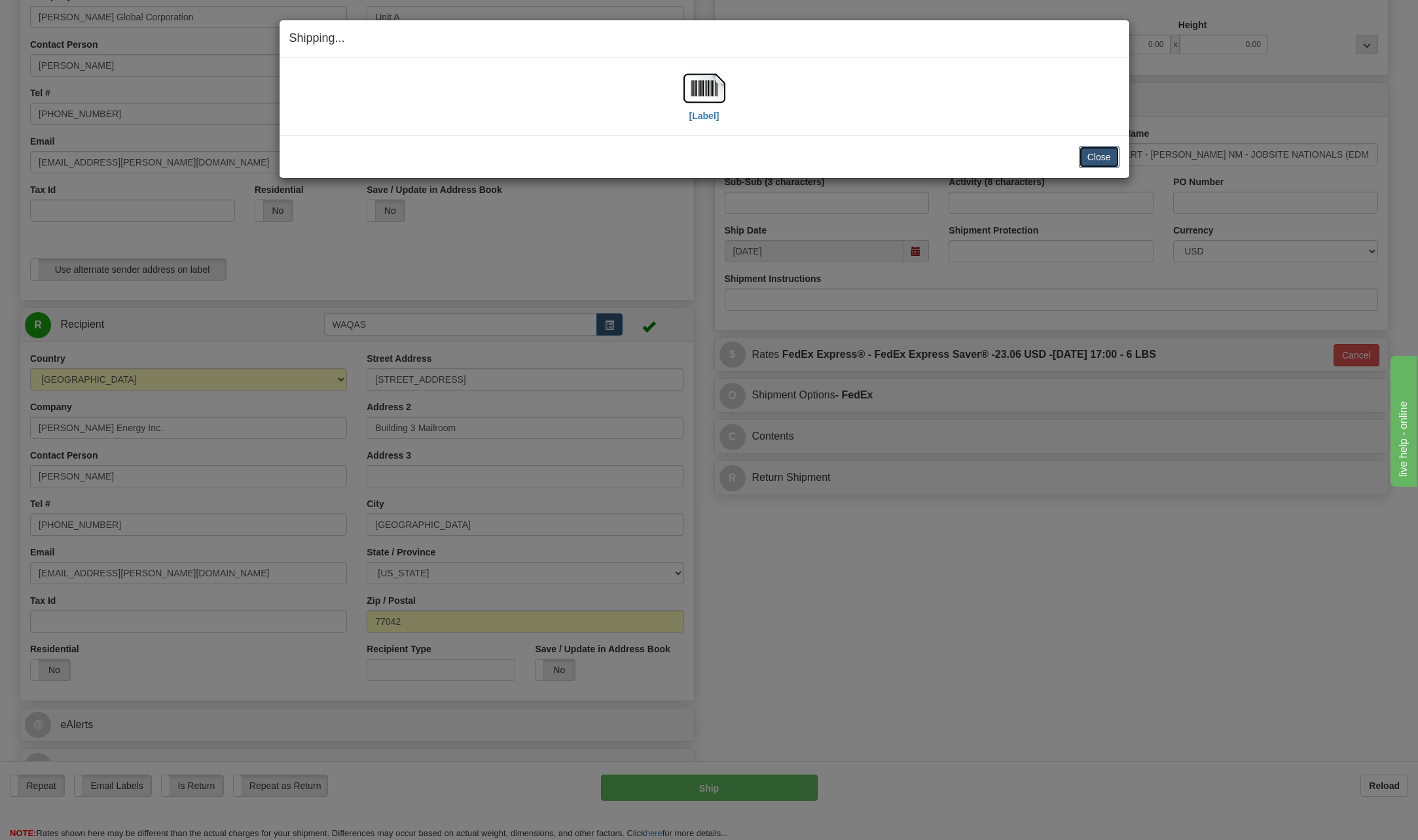
click at [1103, 159] on button "Close" at bounding box center [1099, 157] width 40 height 22
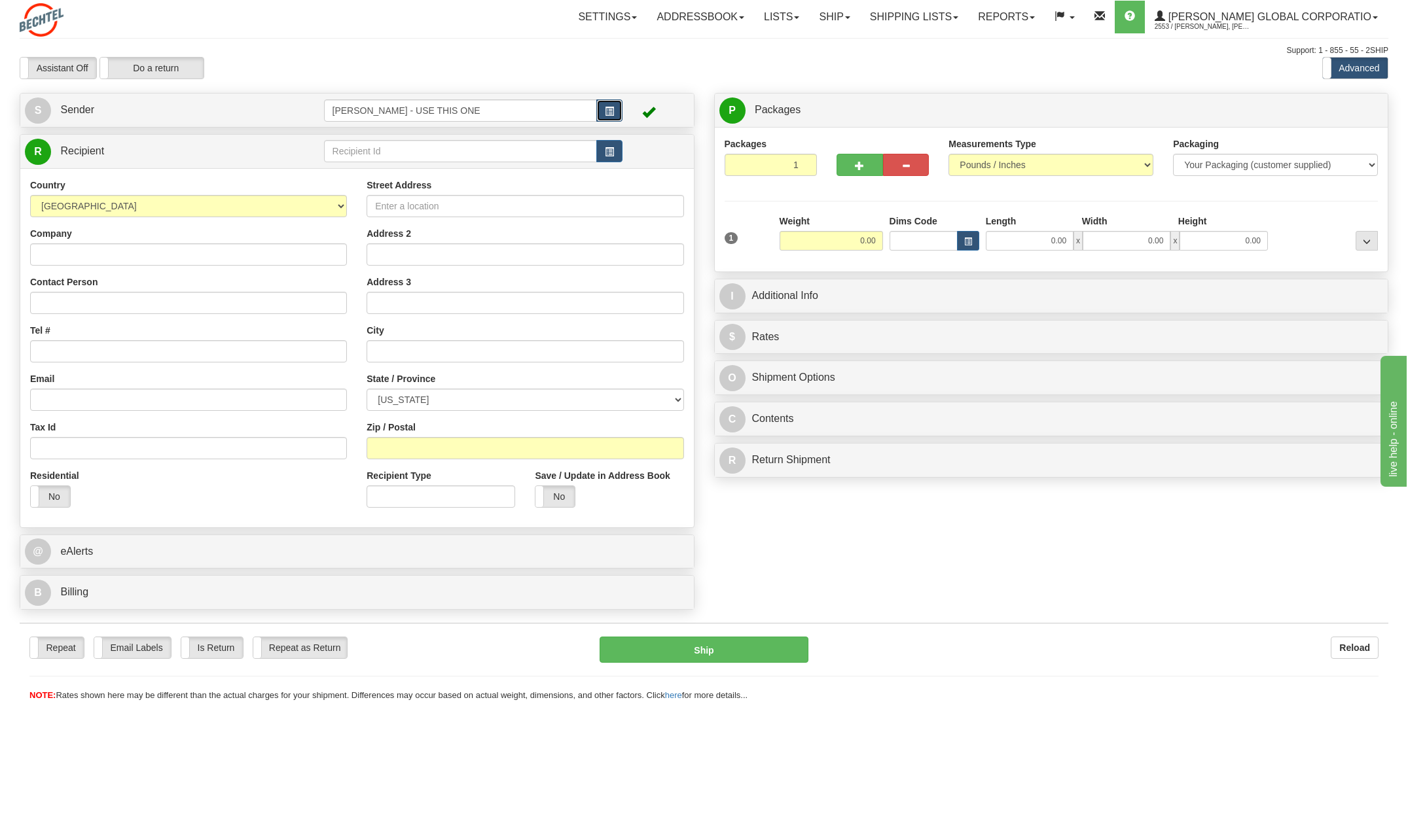
click at [610, 107] on span "button" at bounding box center [610, 111] width 9 height 9
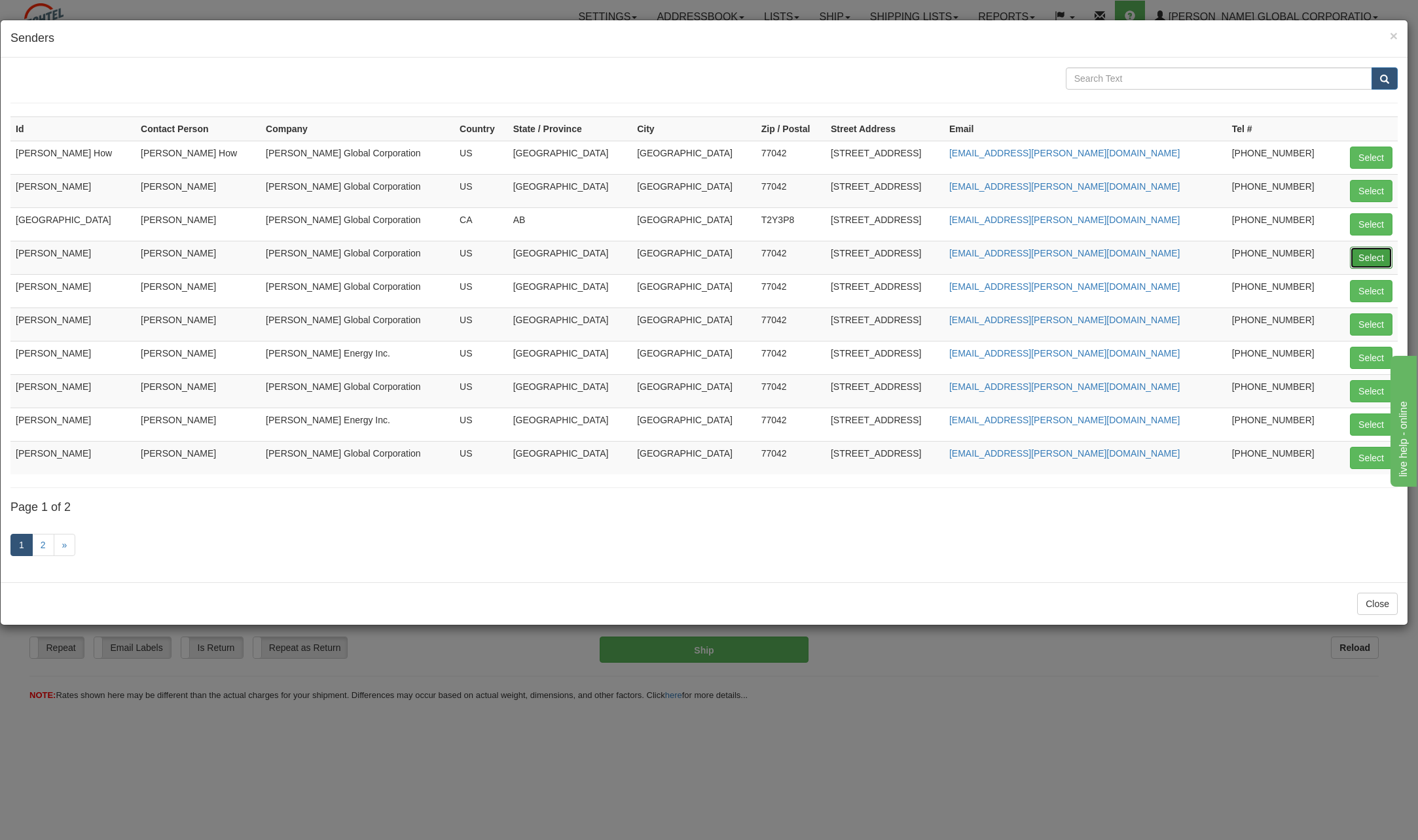
click at [1375, 257] on button "Select" at bounding box center [1371, 257] width 42 height 22
type input "[PERSON_NAME]"
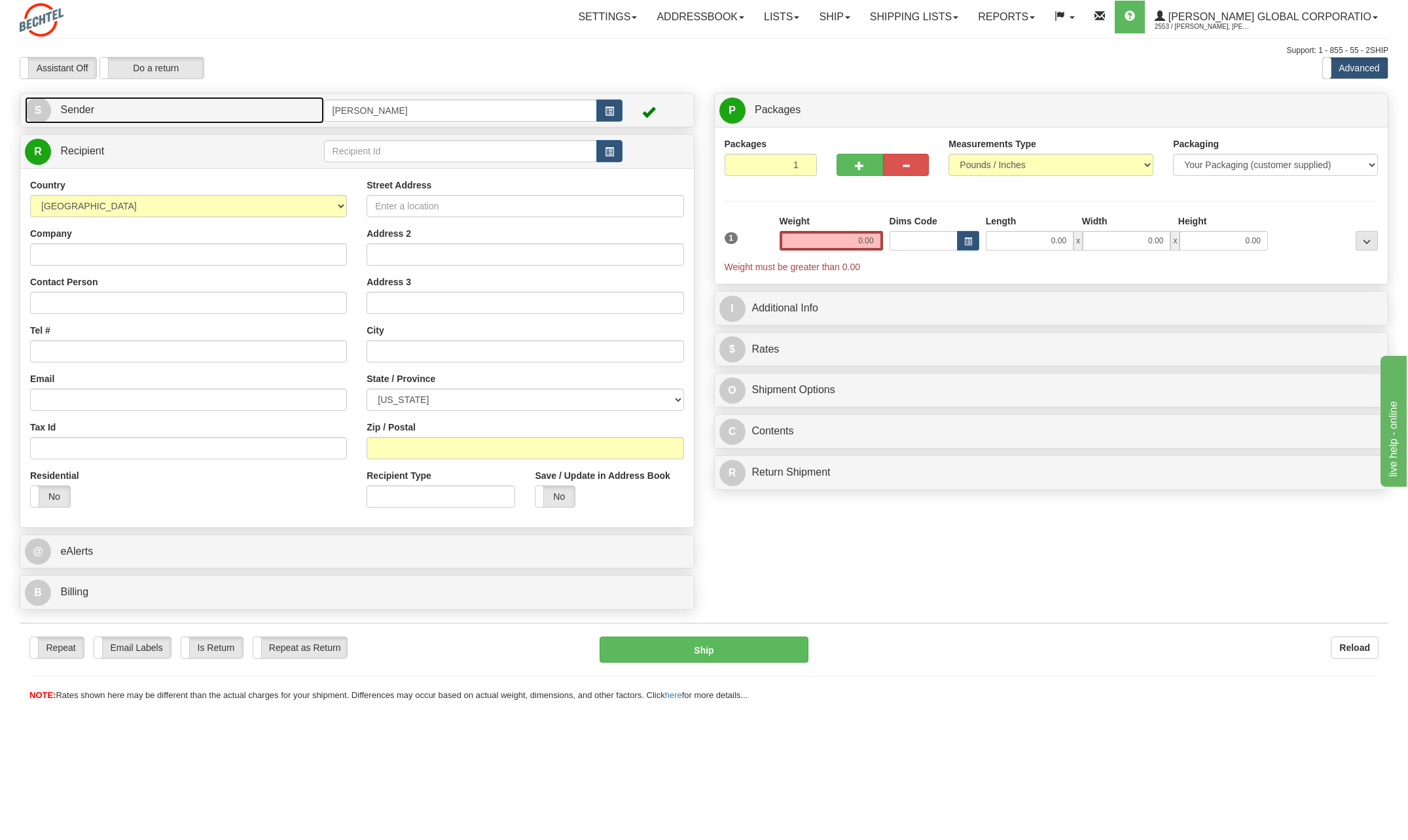
click at [30, 115] on span "S" at bounding box center [38, 110] width 26 height 26
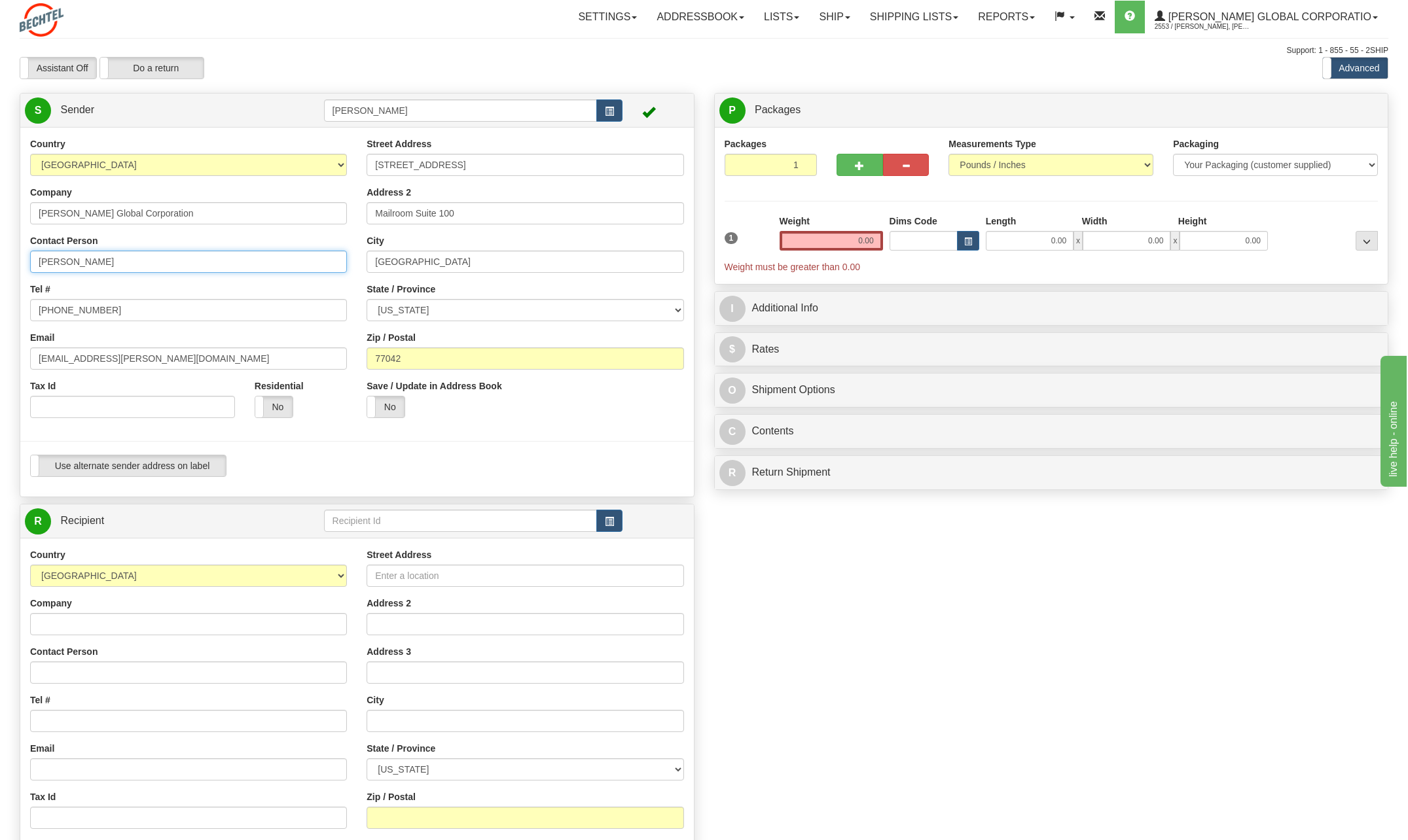
click at [125, 258] on input "[PERSON_NAME]" at bounding box center [189, 261] width 317 height 22
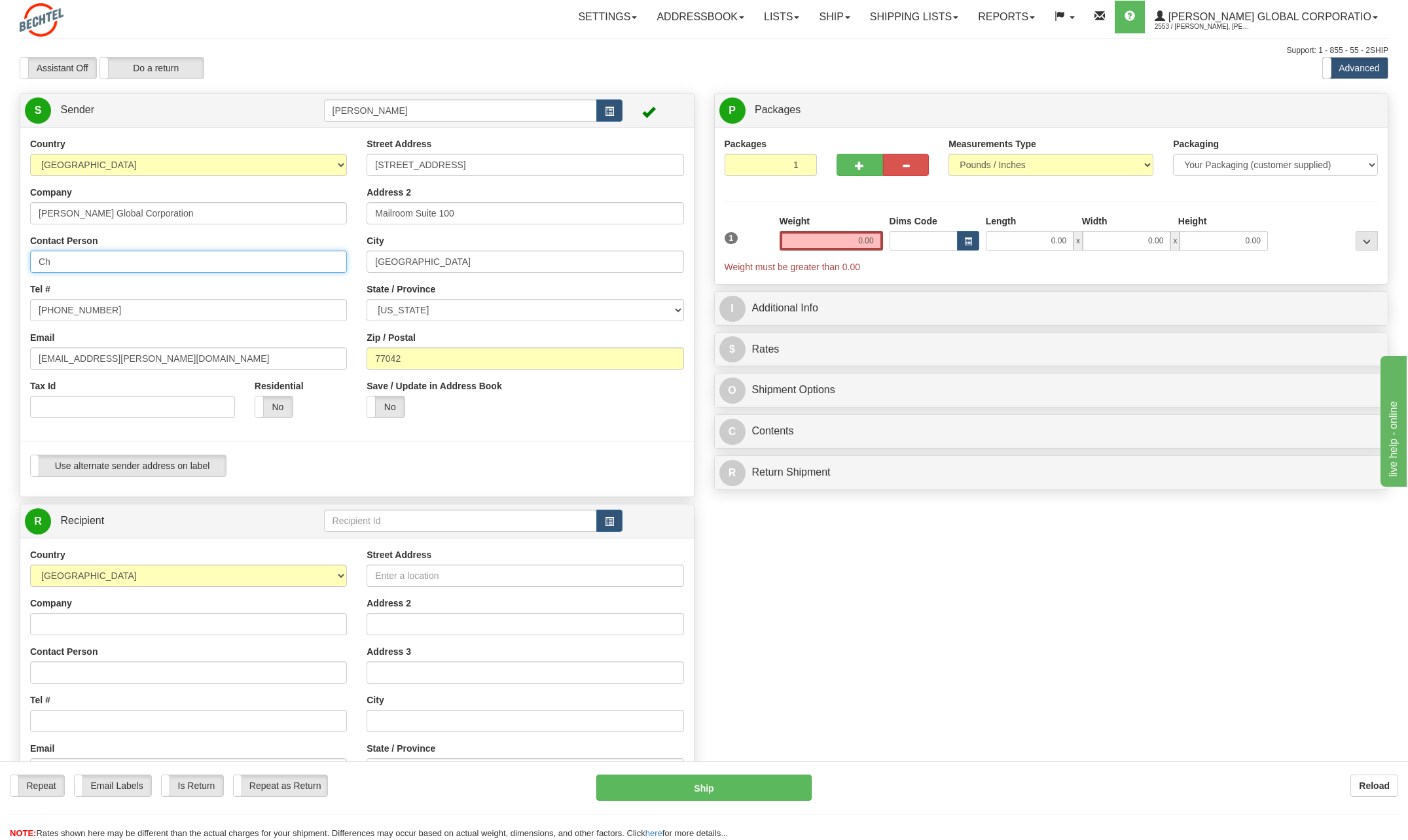
type input "C"
type input "[PERSON_NAME]"
click at [317, 279] on div "Country [GEOGRAPHIC_DATA] [GEOGRAPHIC_DATA] [GEOGRAPHIC_DATA] [GEOGRAPHIC_DATA]…" at bounding box center [188, 282] width 336 height 290
click at [119, 305] on input "[PHONE_NUMBER]" at bounding box center [189, 310] width 317 height 22
type input "[PHONE_NUMBER]"
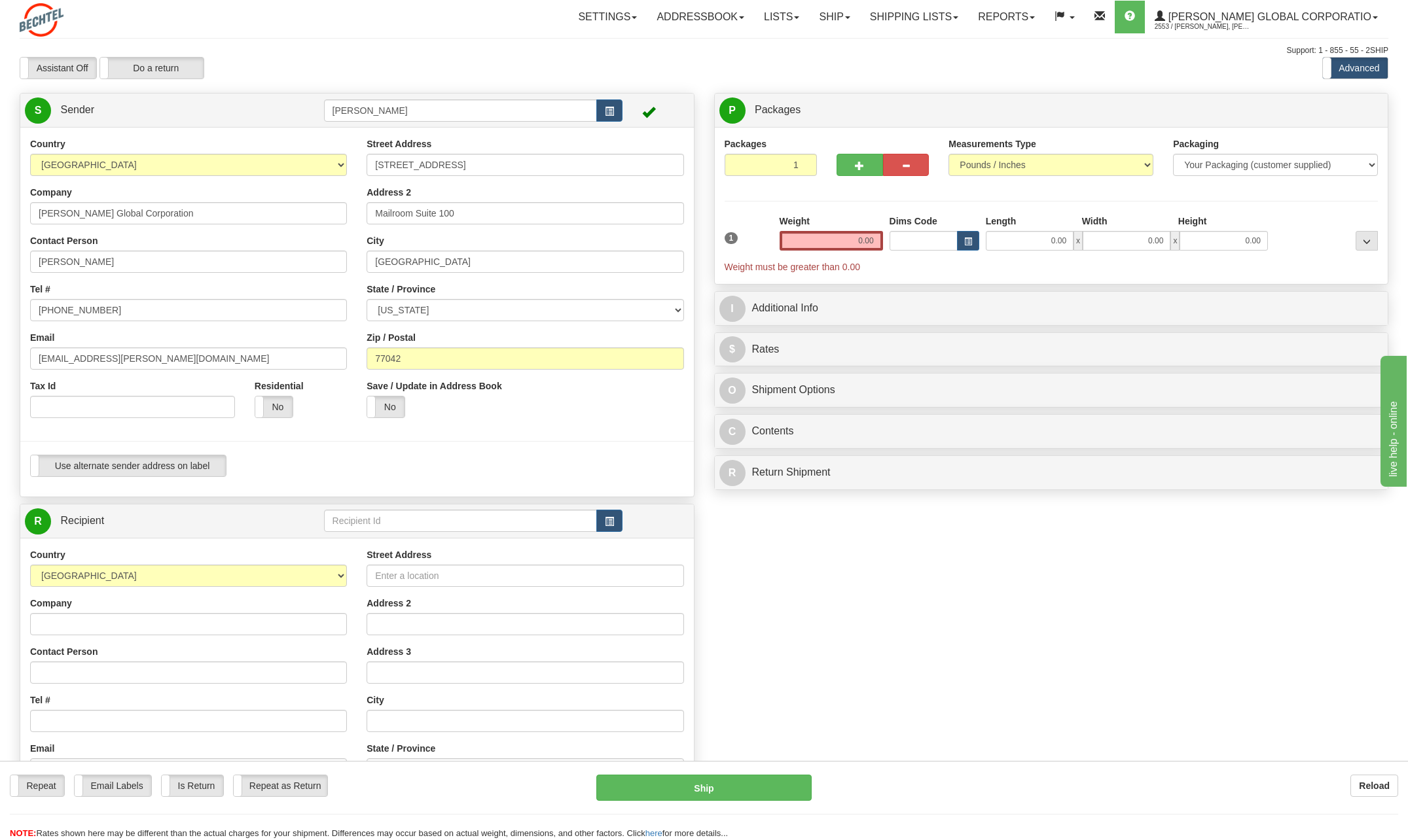
click at [312, 243] on div "Contact Person [PERSON_NAME]" at bounding box center [189, 253] width 317 height 38
drag, startPoint x: 79, startPoint y: 360, endPoint x: -3, endPoint y: 355, distance: 82.2
click at [0, 355] on html "Training Course Close Toggle navigation Settings Shipping Preferences New Sende…" at bounding box center [704, 420] width 1408 height 840
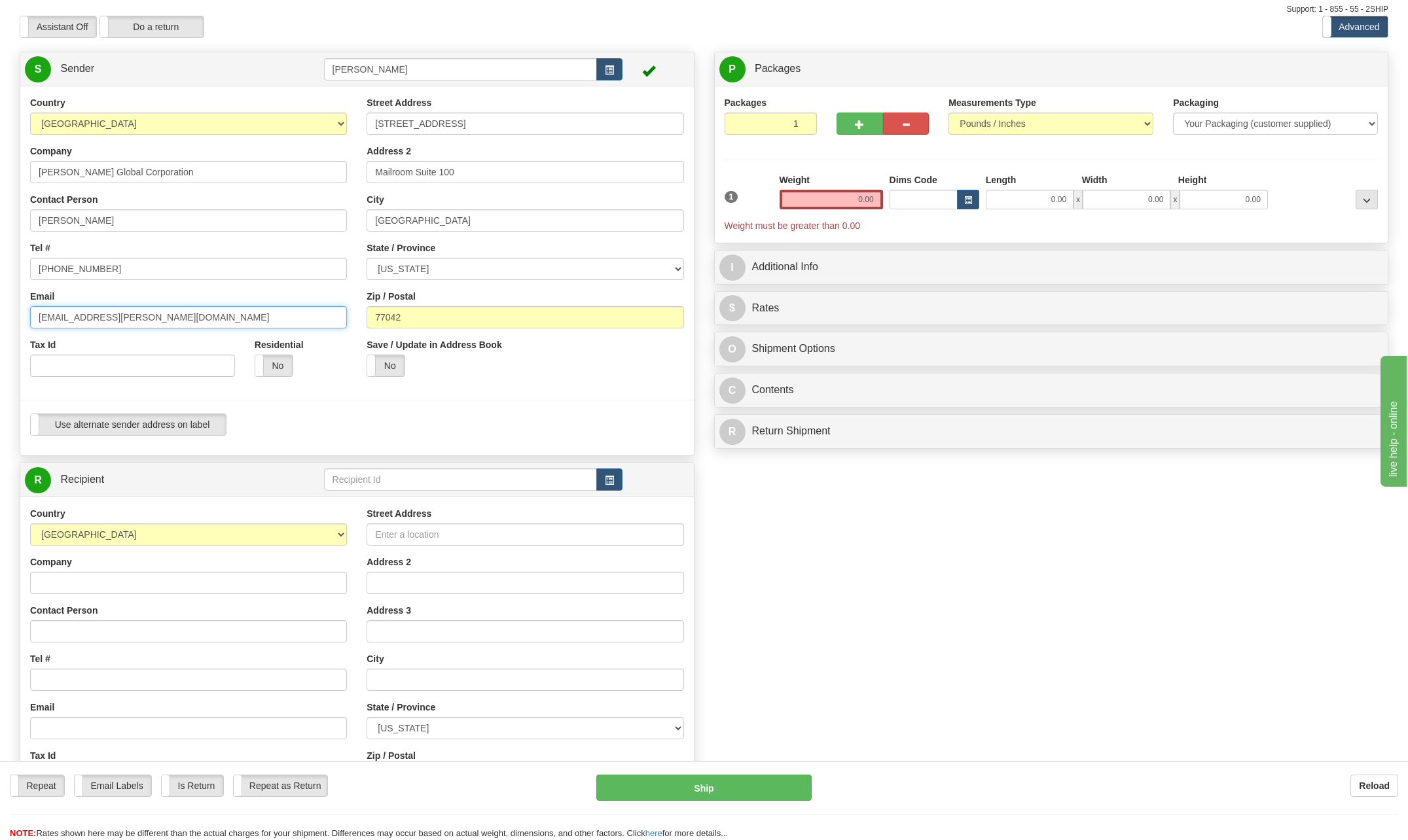
scroll to position [131, 0]
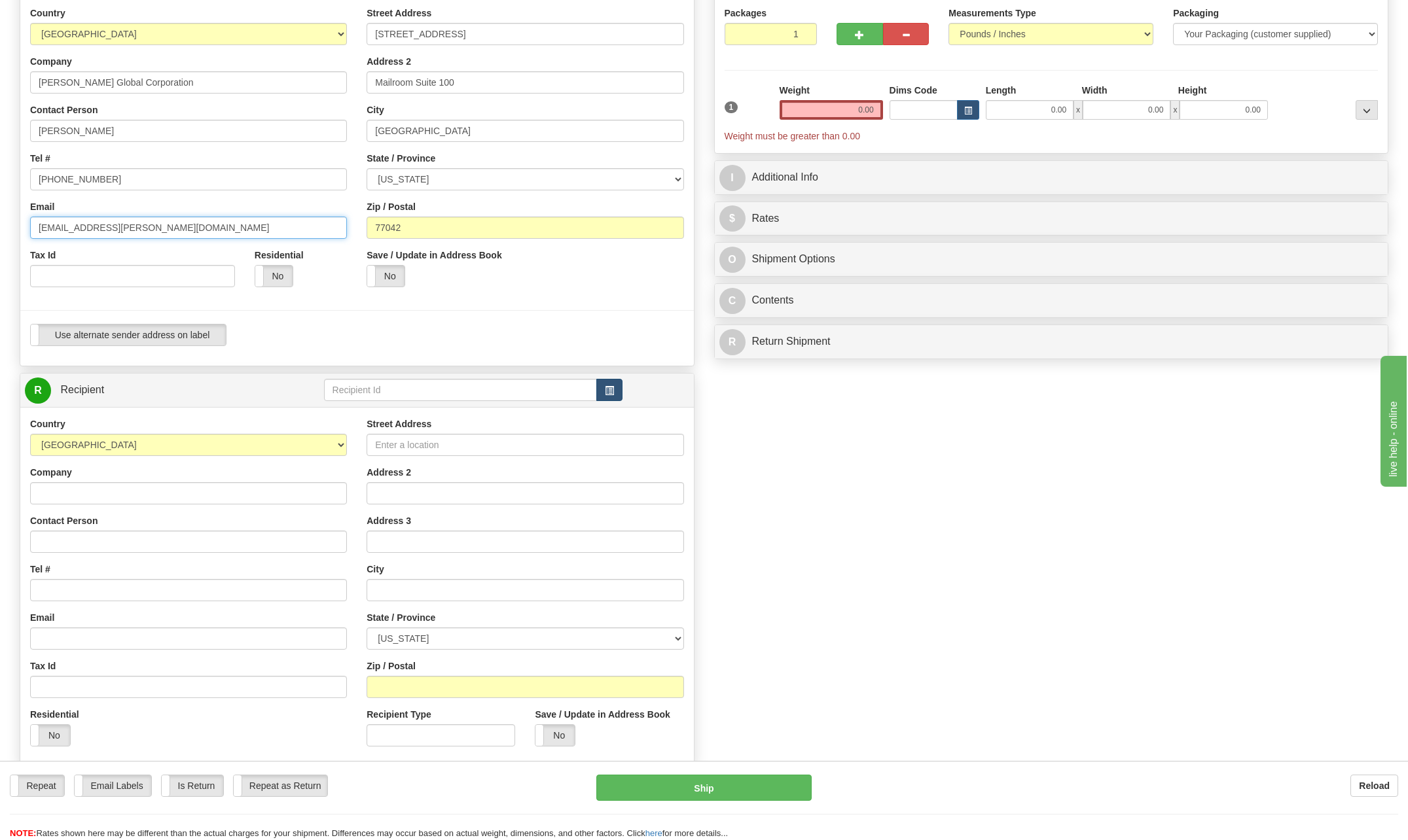
type input "[EMAIL_ADDRESS][PERSON_NAME][DOMAIN_NAME]"
click at [611, 387] on span "button" at bounding box center [610, 391] width 9 height 9
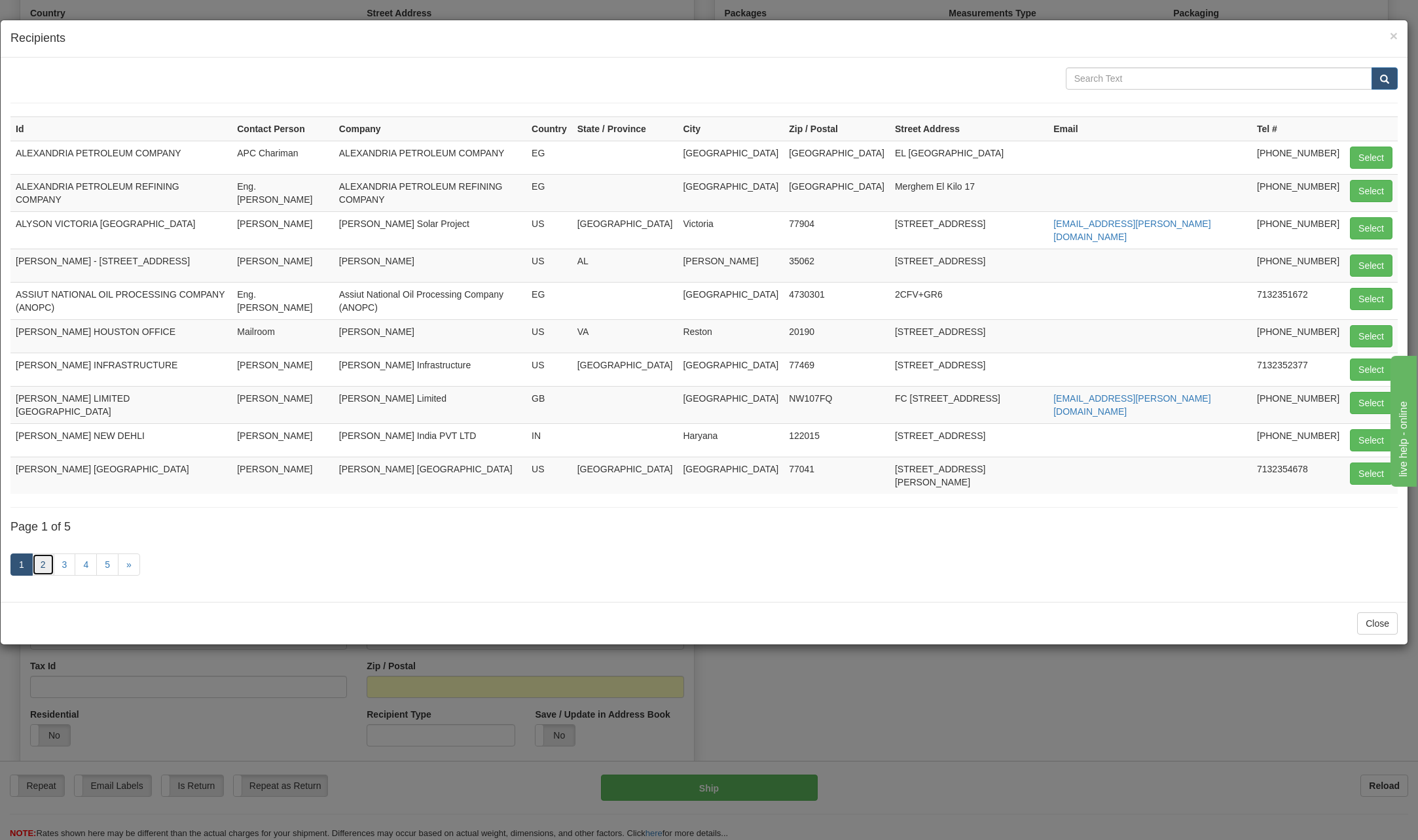
click at [43, 554] on link "2" at bounding box center [43, 564] width 22 height 22
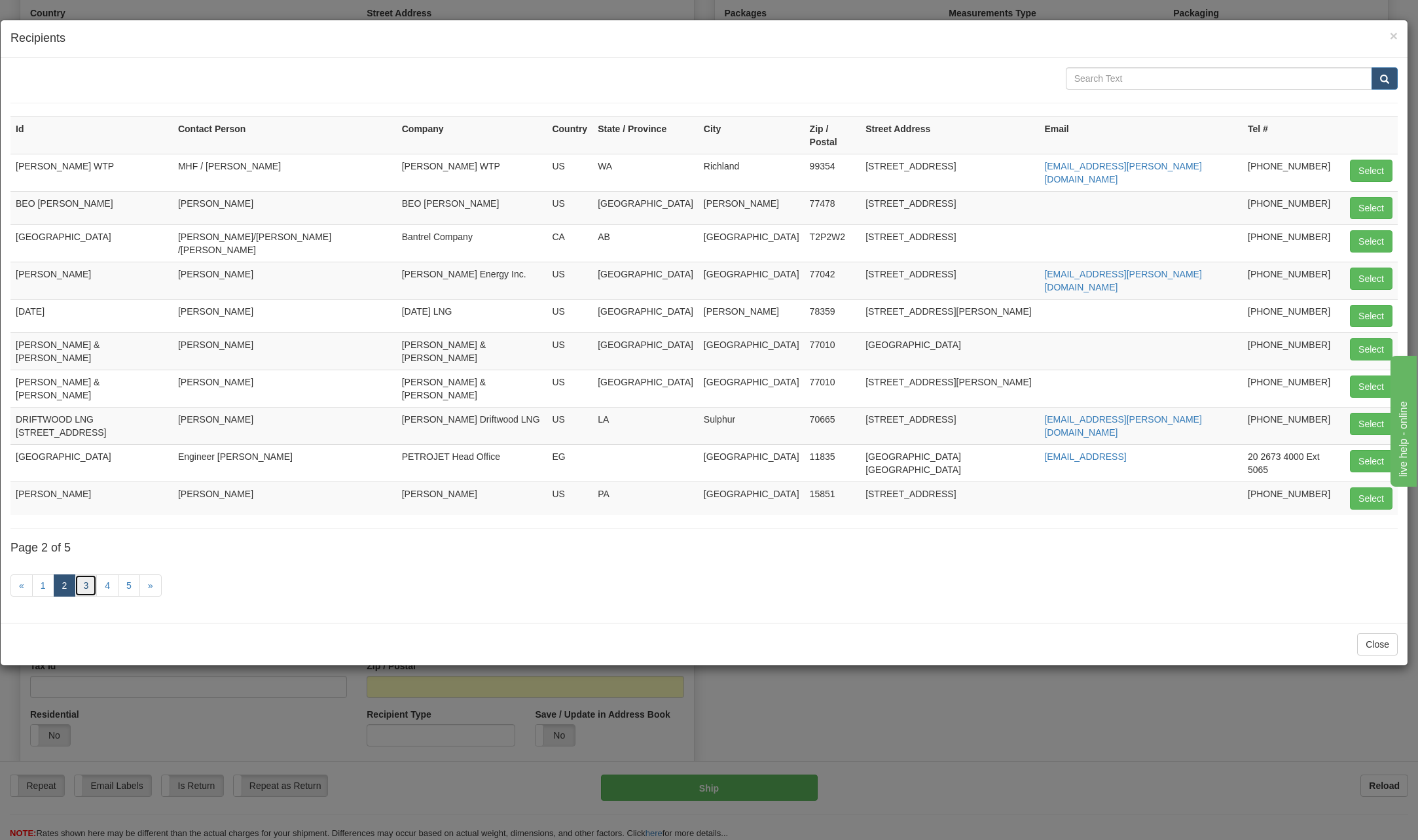
click at [84, 575] on link "3" at bounding box center [86, 585] width 22 height 22
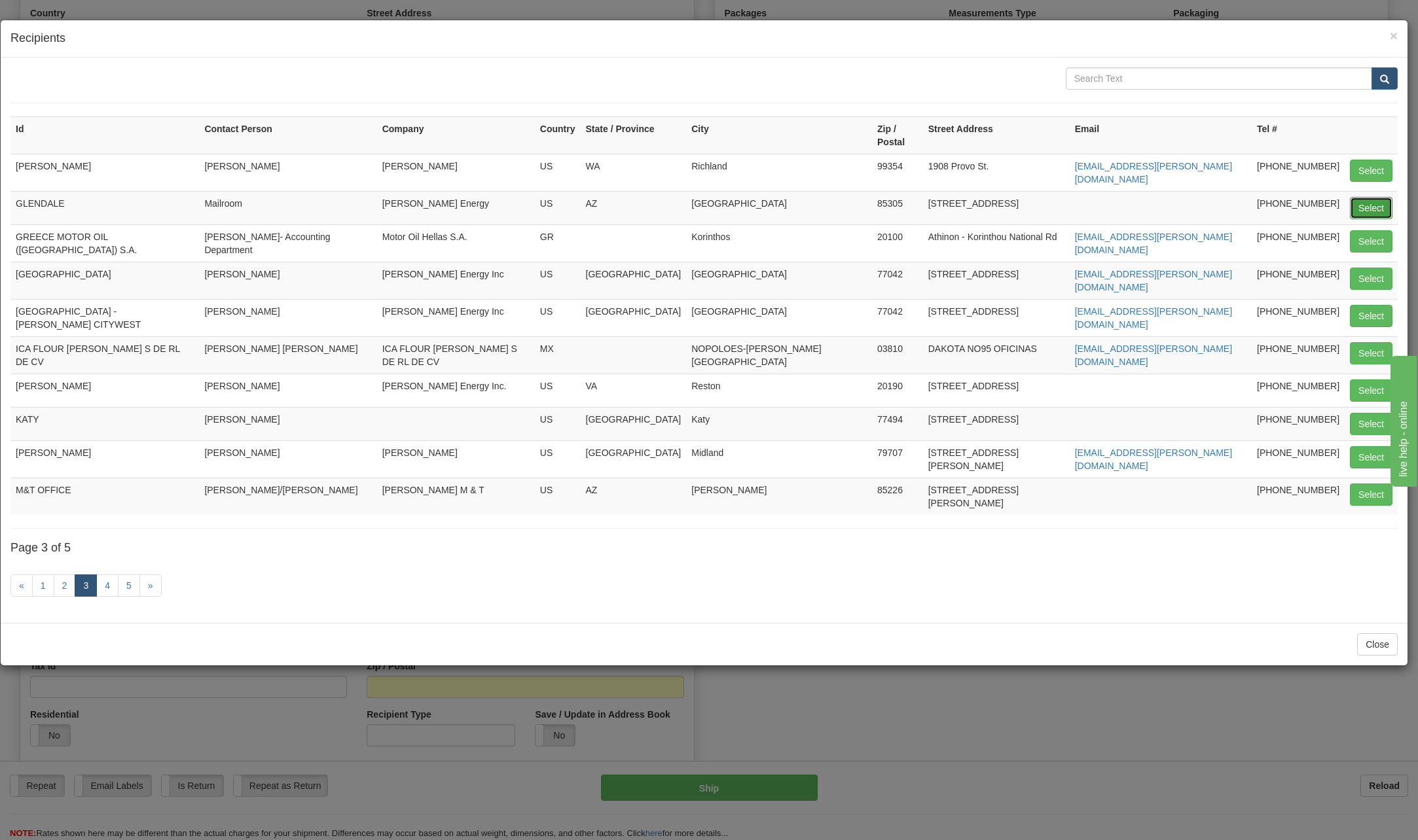
click at [1370, 197] on button "Select" at bounding box center [1371, 207] width 42 height 22
type input "GLENDALE"
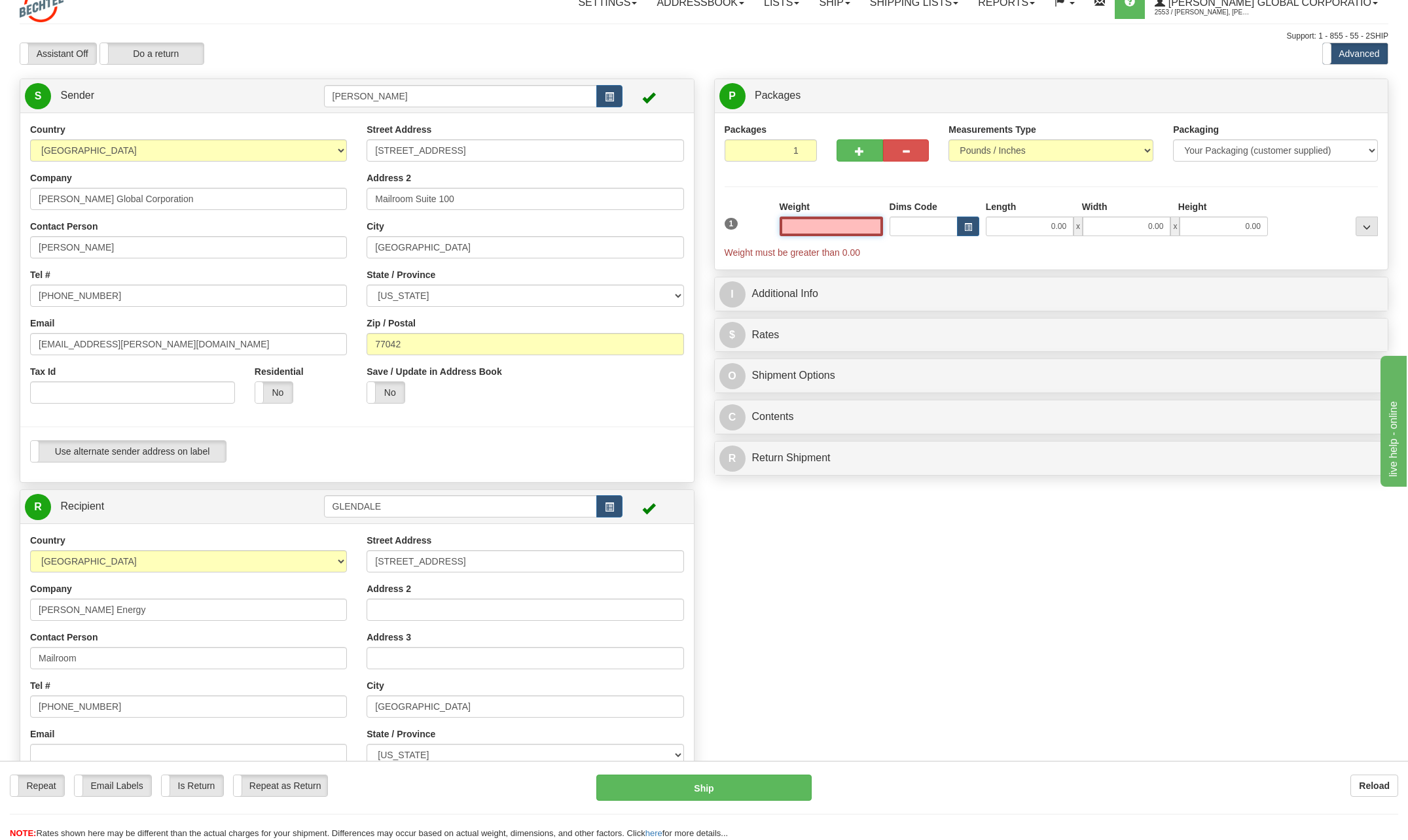
scroll to position [0, 0]
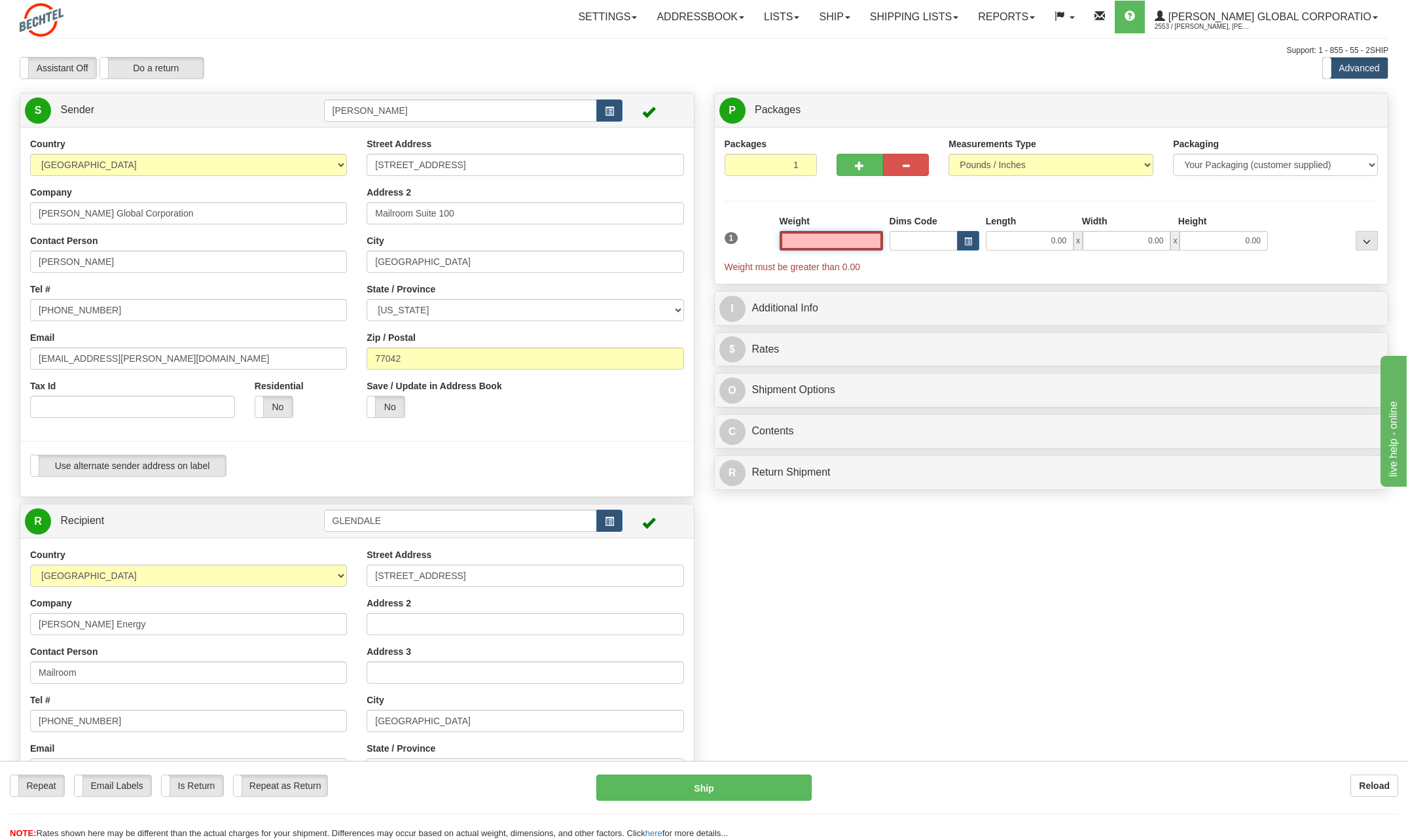
drag, startPoint x: 869, startPoint y: 236, endPoint x: 1079, endPoint y: 251, distance: 210.5
click at [1023, 243] on div "1 Weight Dims Code Length x" at bounding box center [1052, 244] width 660 height 59
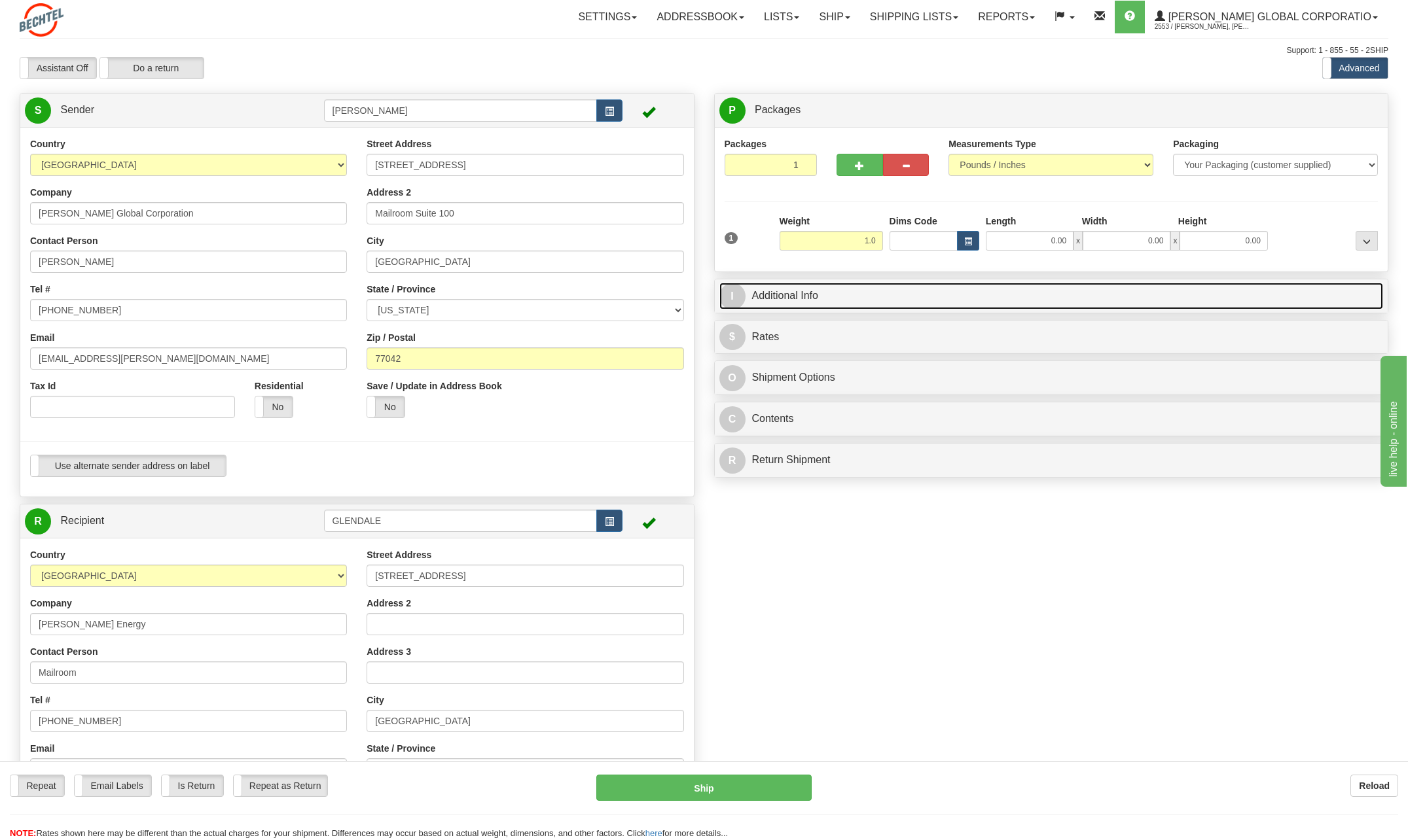
type input "1.00"
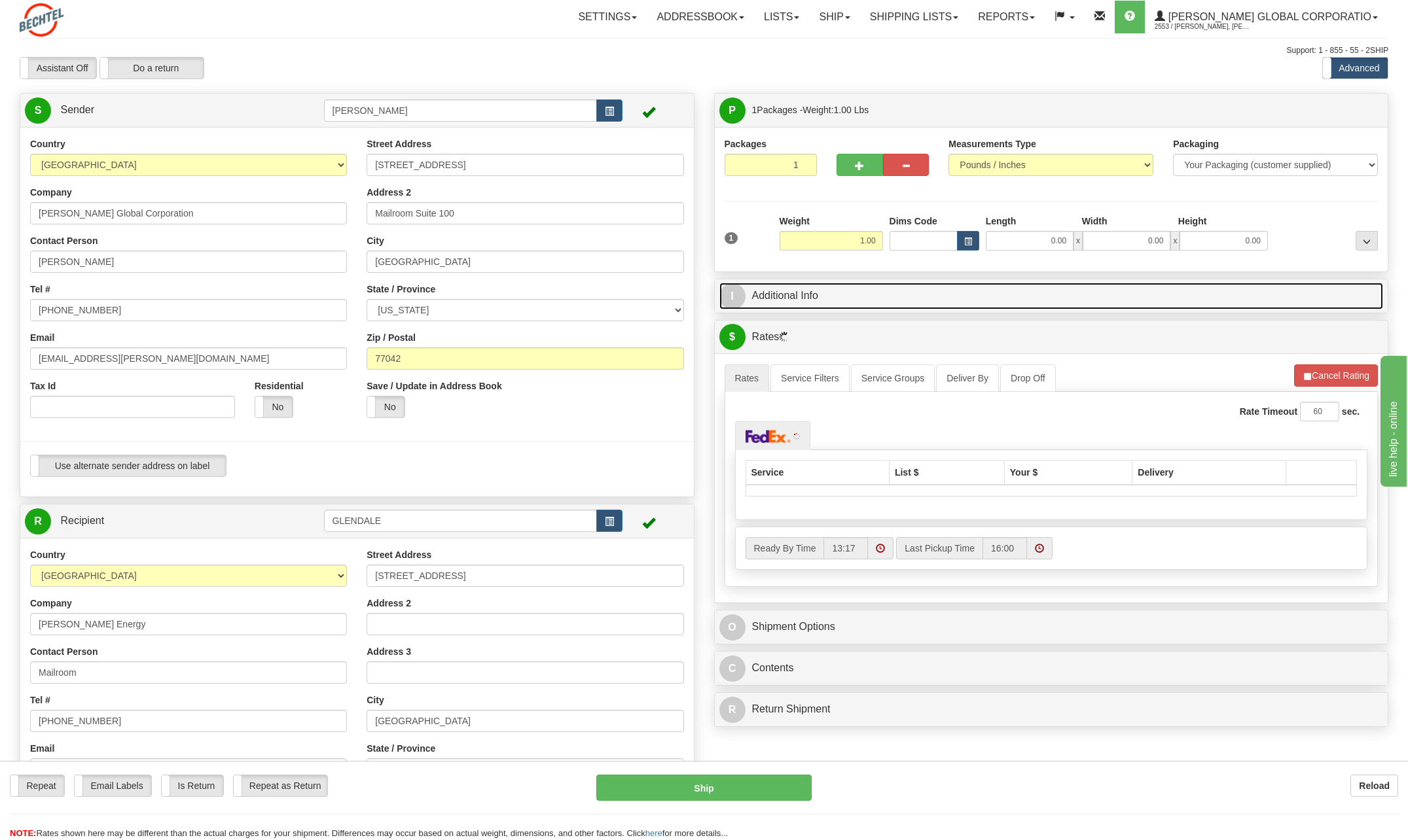
drag, startPoint x: 1021, startPoint y: 283, endPoint x: 961, endPoint y: 296, distance: 61.4
click at [1021, 283] on link "I Additional Info" at bounding box center [1052, 296] width 664 height 27
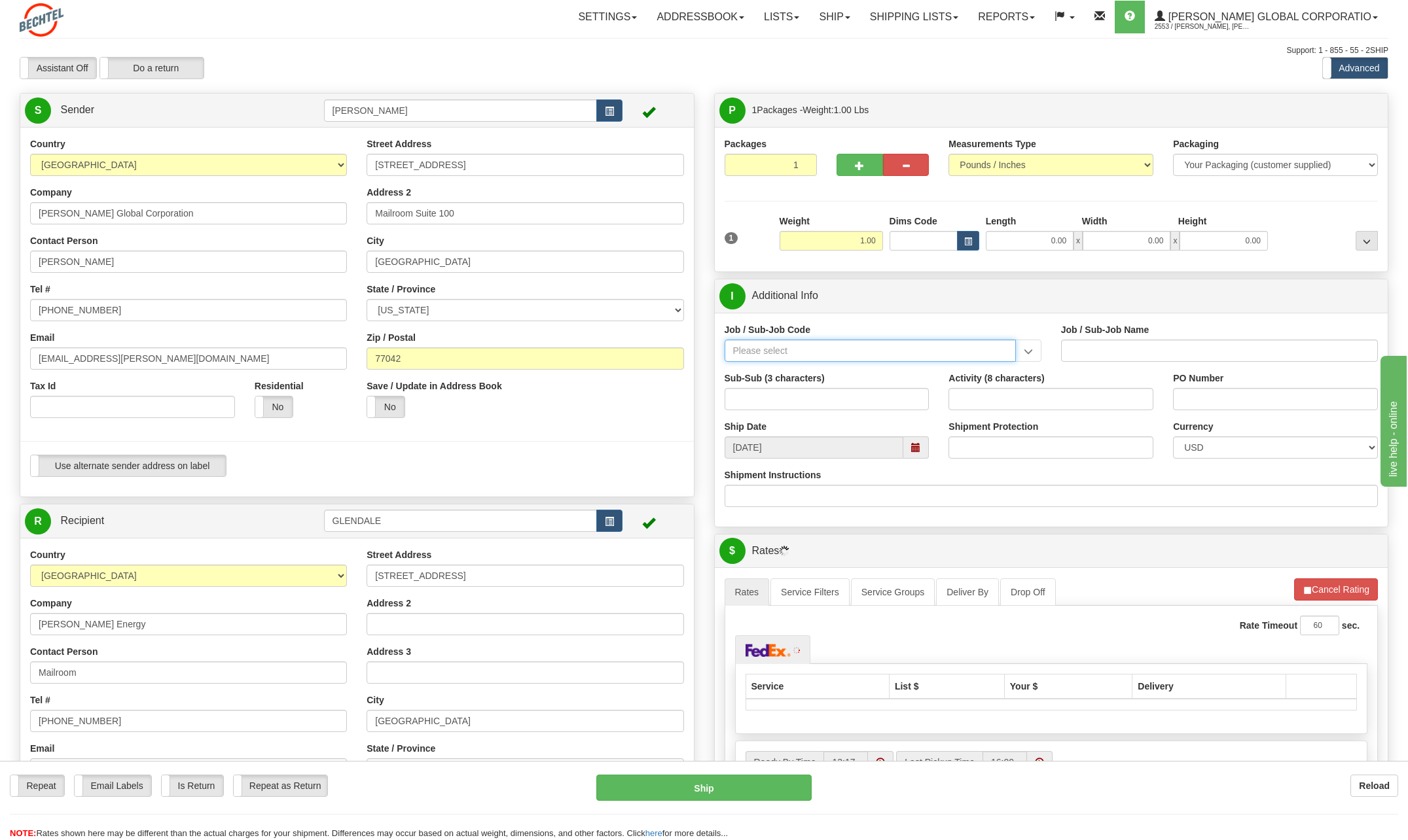
click at [764, 344] on input "Job / Sub-Job Code" at bounding box center [870, 350] width 291 height 22
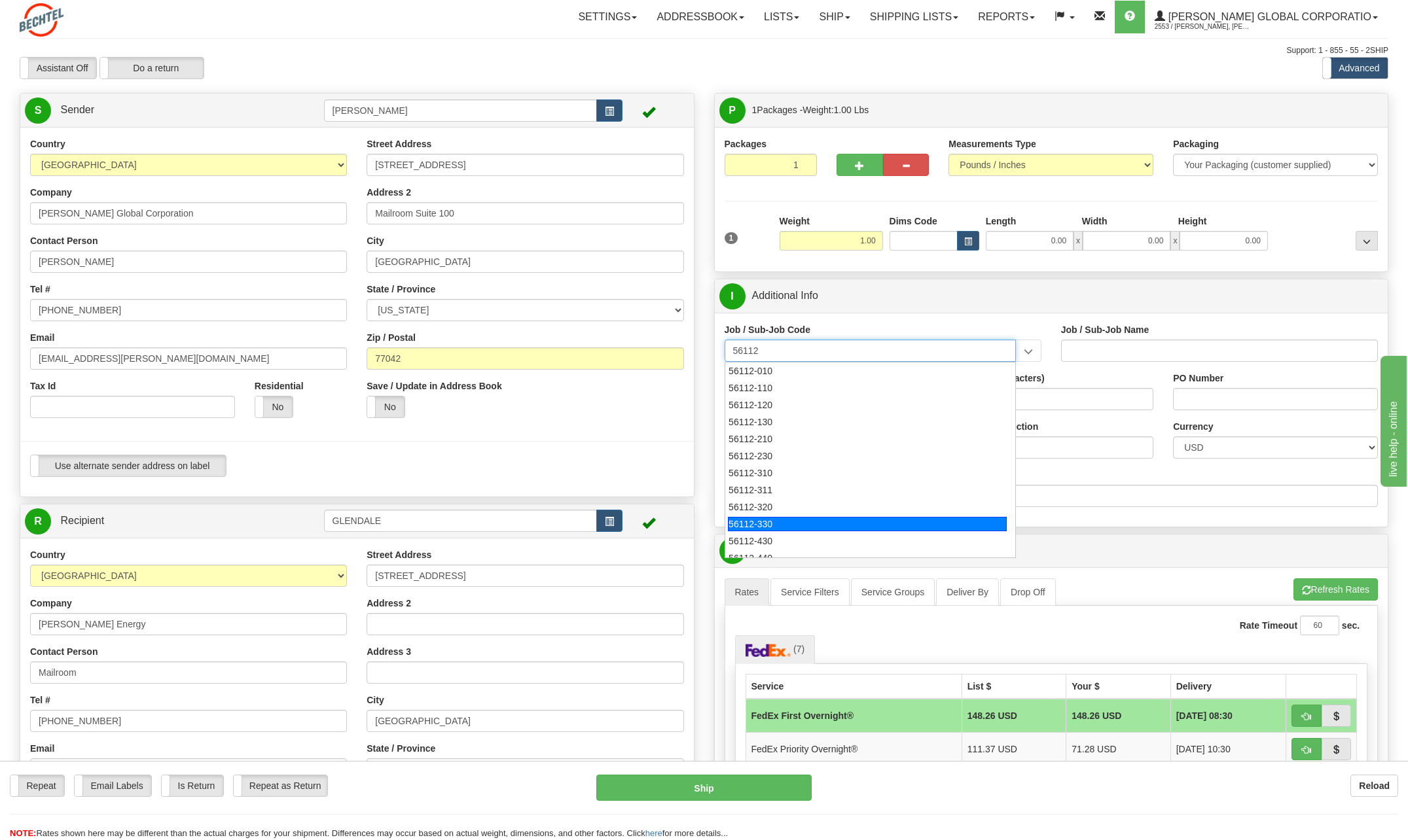
click at [757, 521] on div "56112-330" at bounding box center [867, 523] width 279 height 14
type input "56112-330"
type input "CITY WEST - TIER 3 - MAIL DISTRIBUTION SERVICES"
type input "56112-330"
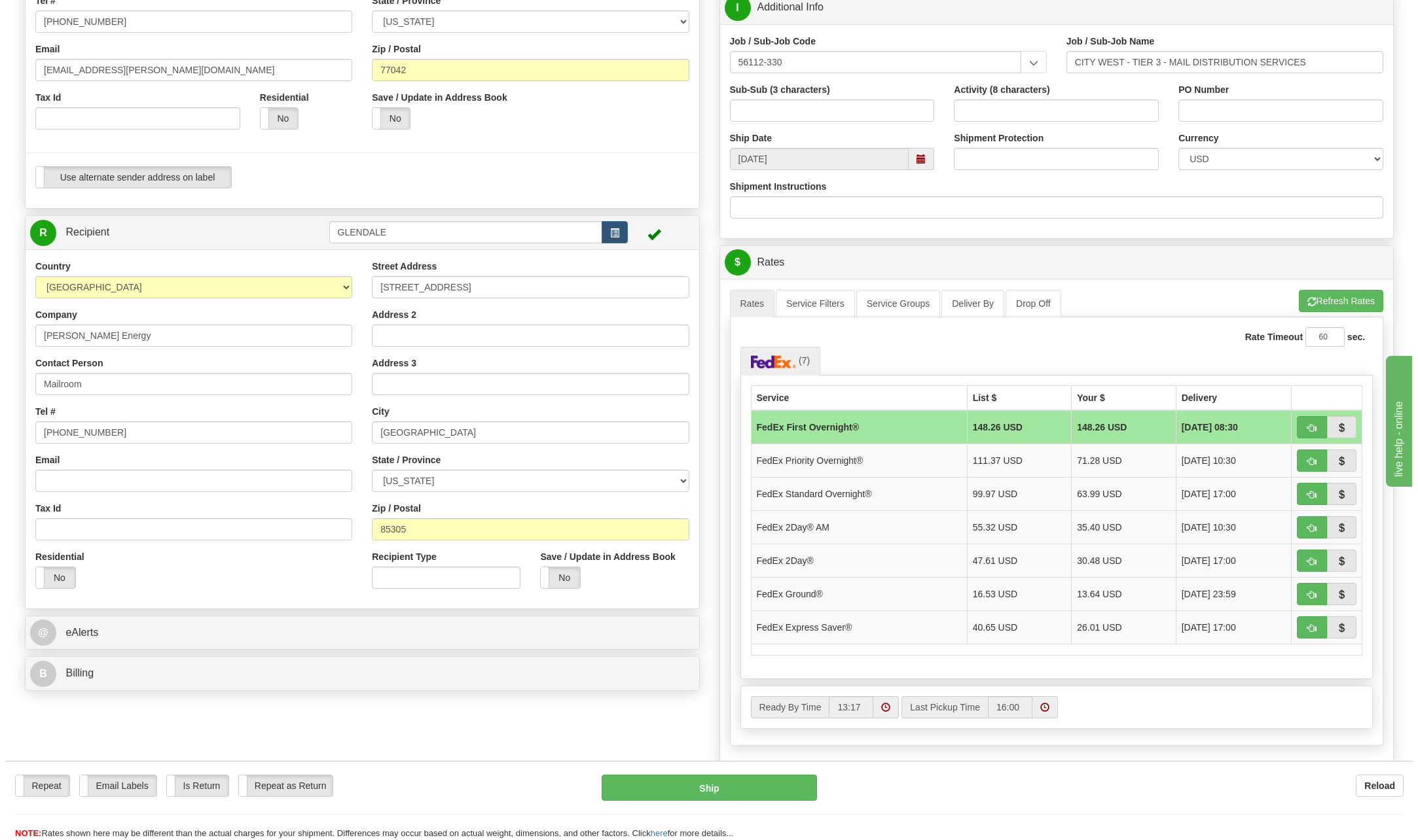
scroll to position [327, 0]
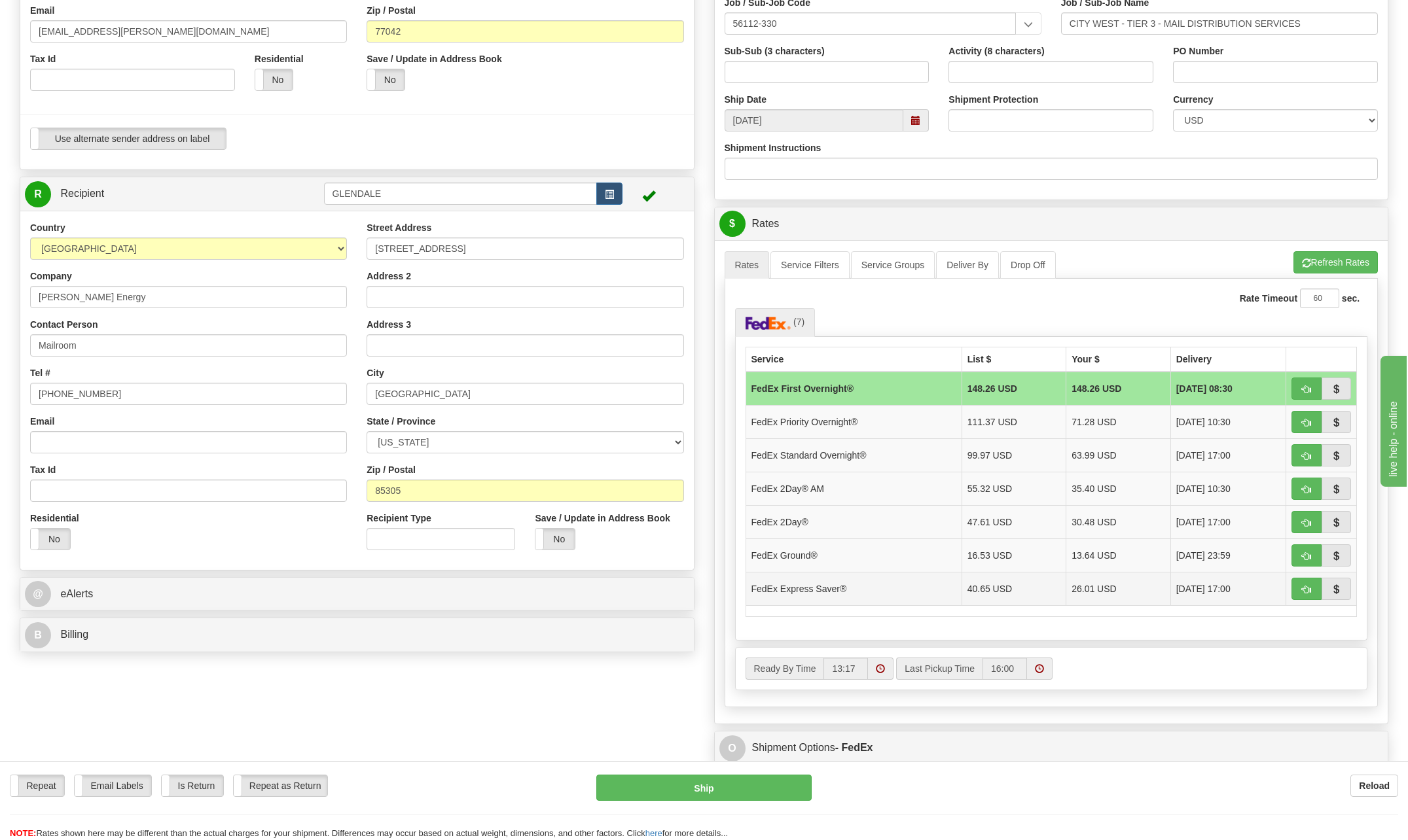
click at [833, 592] on td "FedEx Express Saver®" at bounding box center [853, 589] width 216 height 34
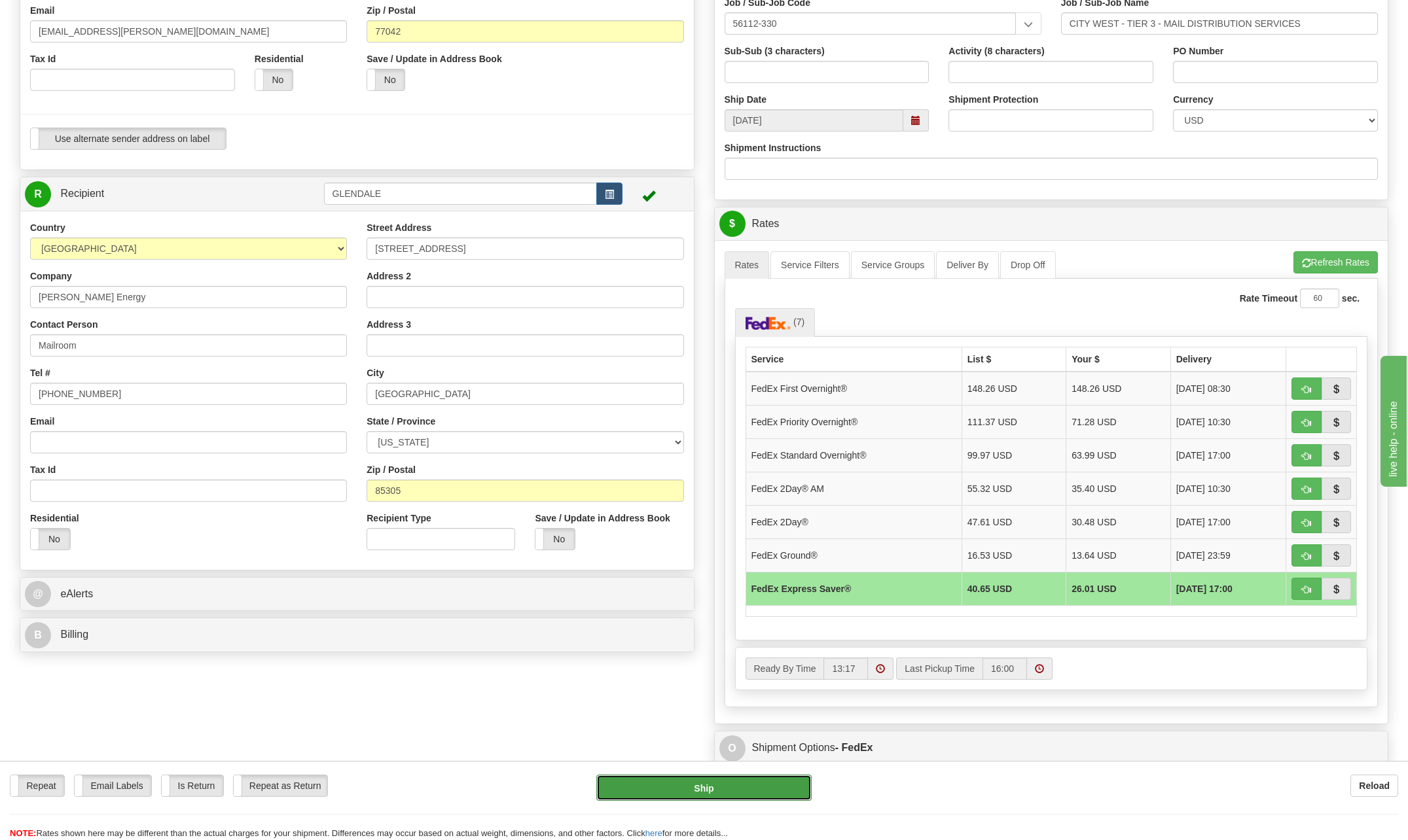
click at [735, 789] on button "Ship" at bounding box center [704, 787] width 216 height 26
type input "20"
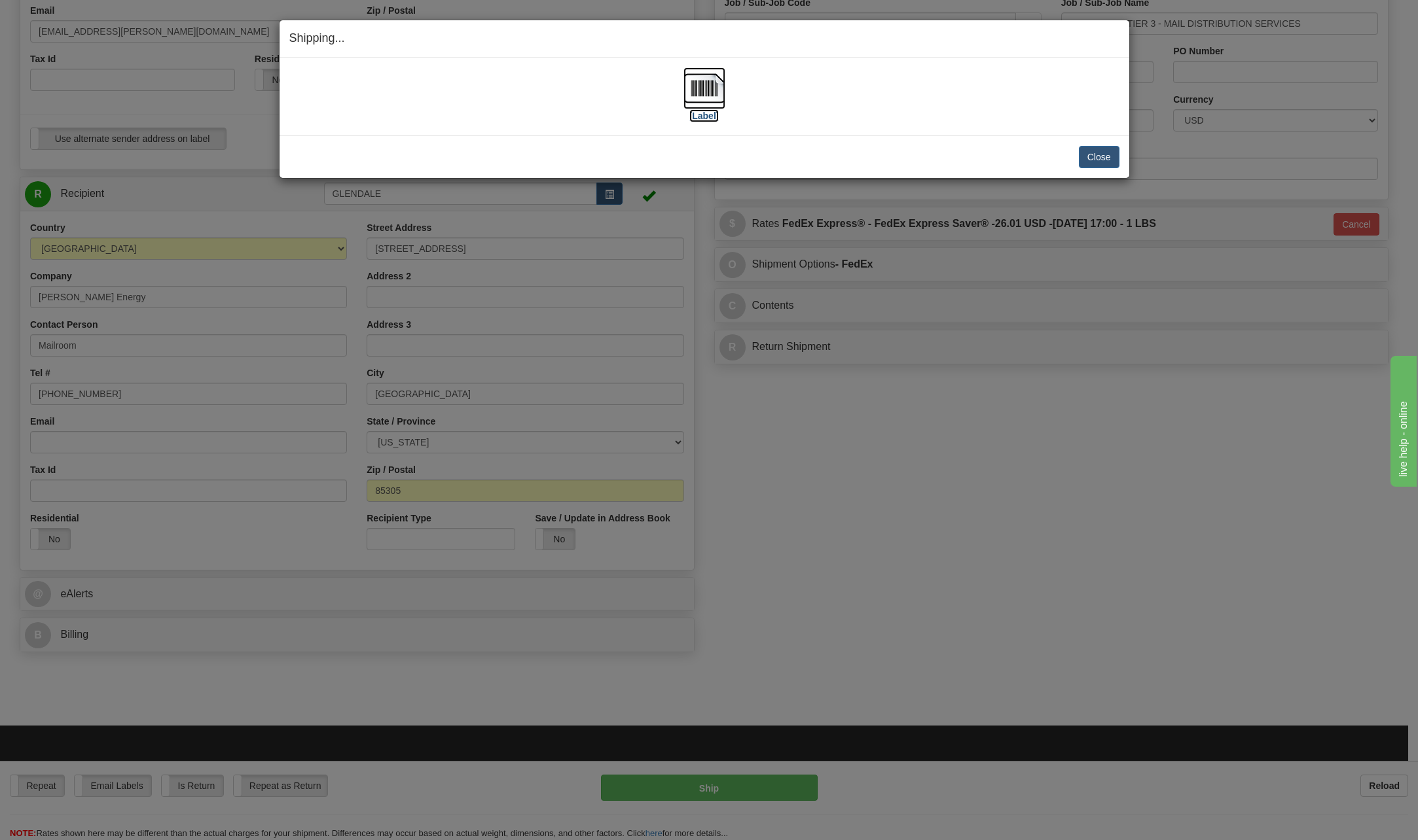
click at [694, 92] on img at bounding box center [704, 88] width 42 height 42
